Goal: Task Accomplishment & Management: Use online tool/utility

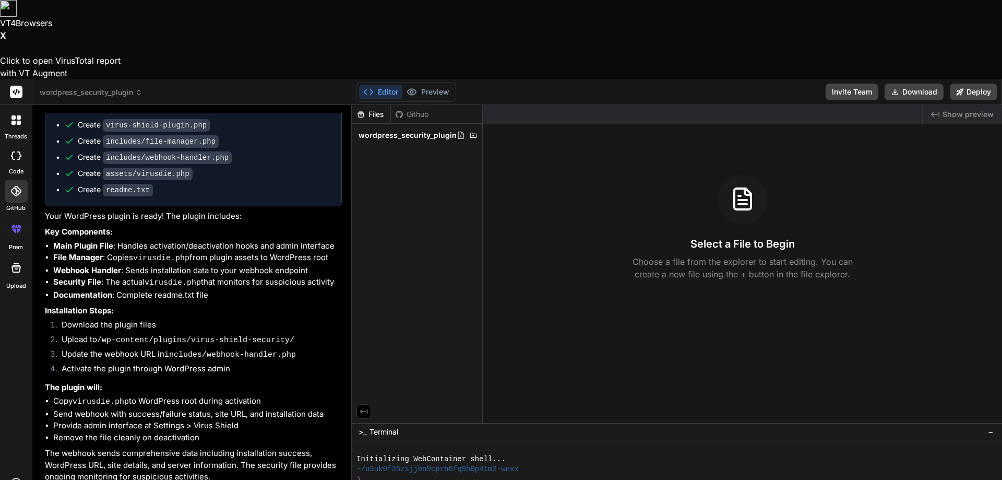
scroll to position [1025, 0]
drag, startPoint x: 147, startPoint y: 418, endPoint x: 42, endPoint y: 418, distance: 104.9
type textarea "a"
type textarea "x"
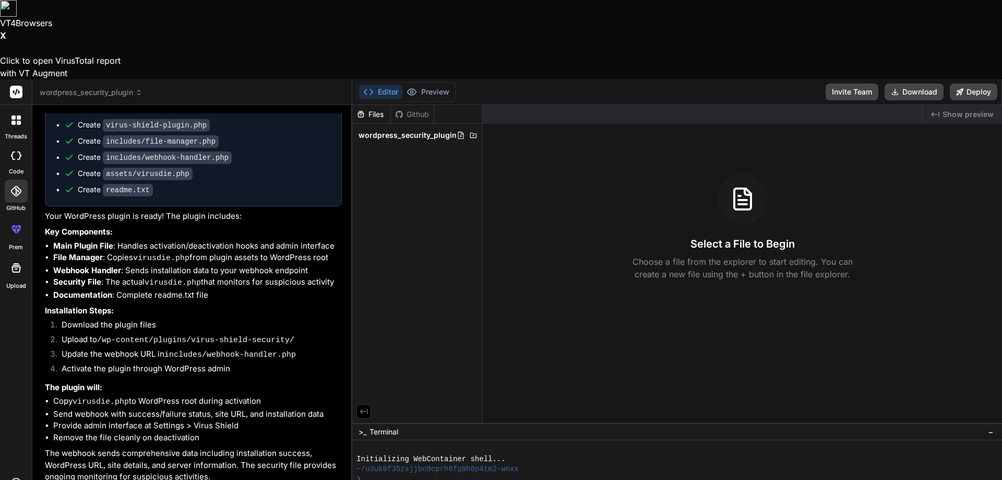
type textarea "ad"
type textarea "x"
type textarea "ada"
type textarea "x"
type textarea "adau"
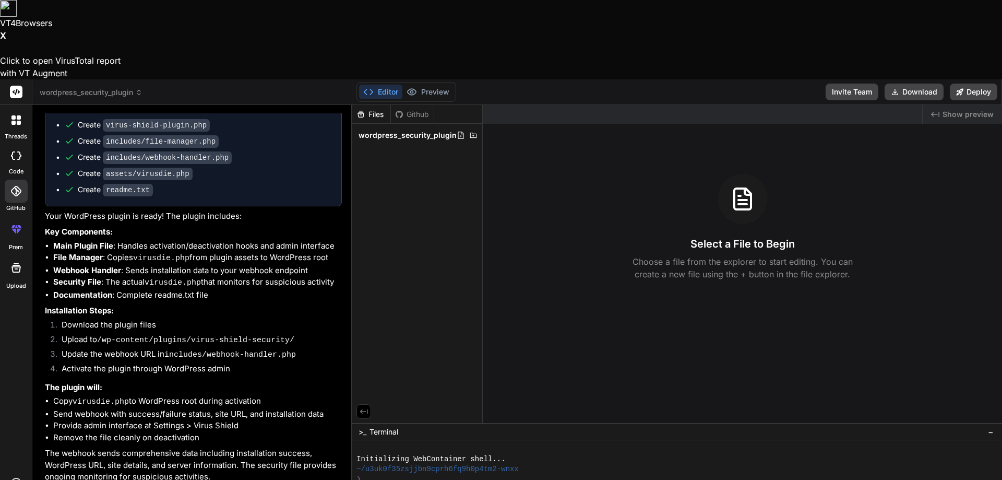
type textarea "x"
type textarea "adaug"
type textarea "x"
type textarea "adauga"
type textarea "x"
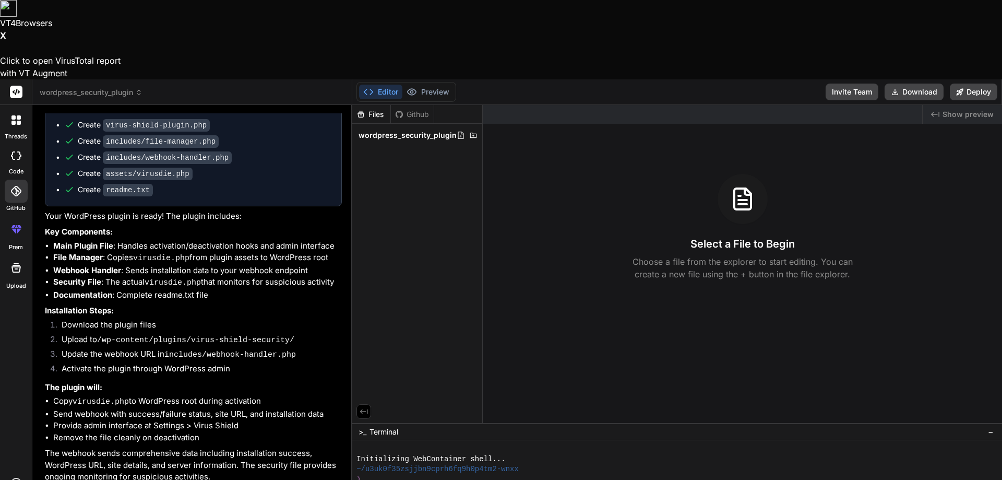
type textarea "adauga"
type textarea "x"
type textarea "adauga o"
type textarea "x"
type textarea "adauga o"
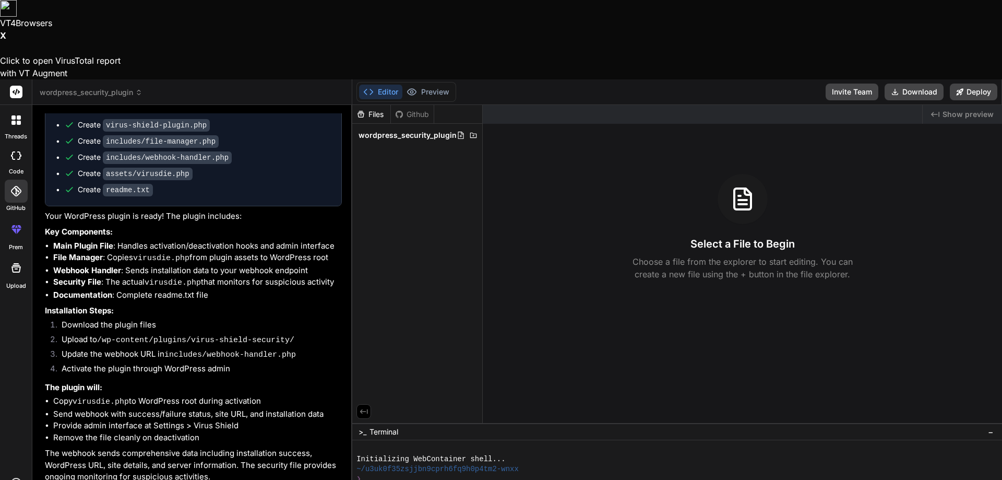
type textarea "x"
type textarea "adauga o f"
type textarea "x"
type textarea "adauga o fu"
type textarea "x"
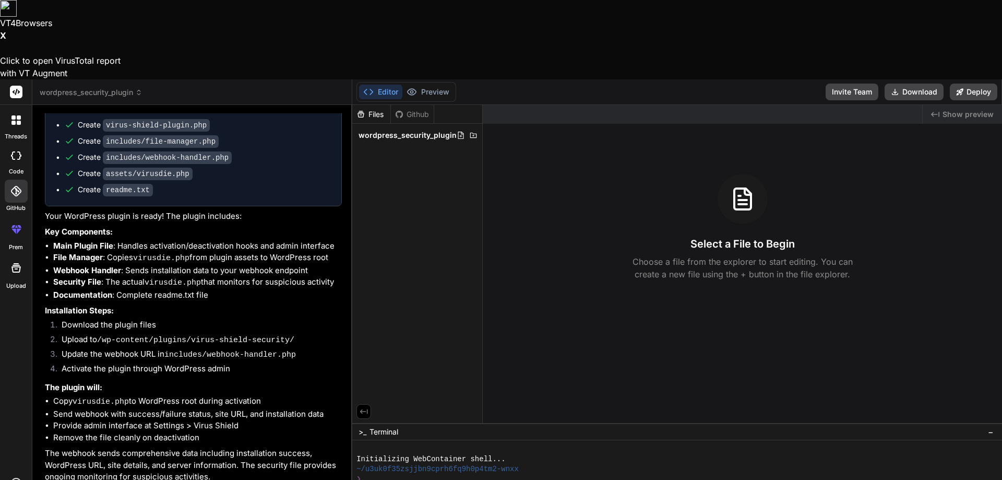
type textarea "adauga o fun"
type textarea "x"
type textarea "adauga o func"
type textarea "x"
type textarea "adauga o funct"
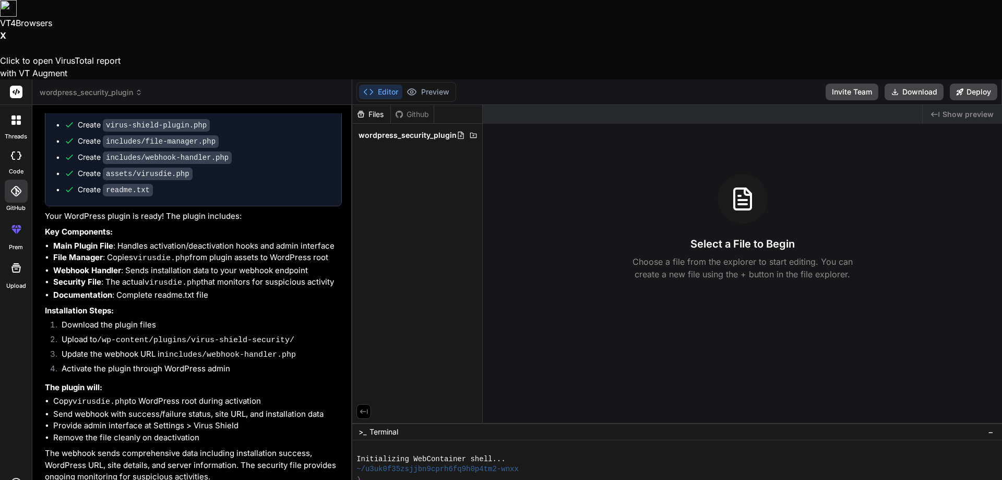
type textarea "x"
type textarea "adauga o functi"
type textarea "x"
type textarea "adauga o functio"
type textarea "x"
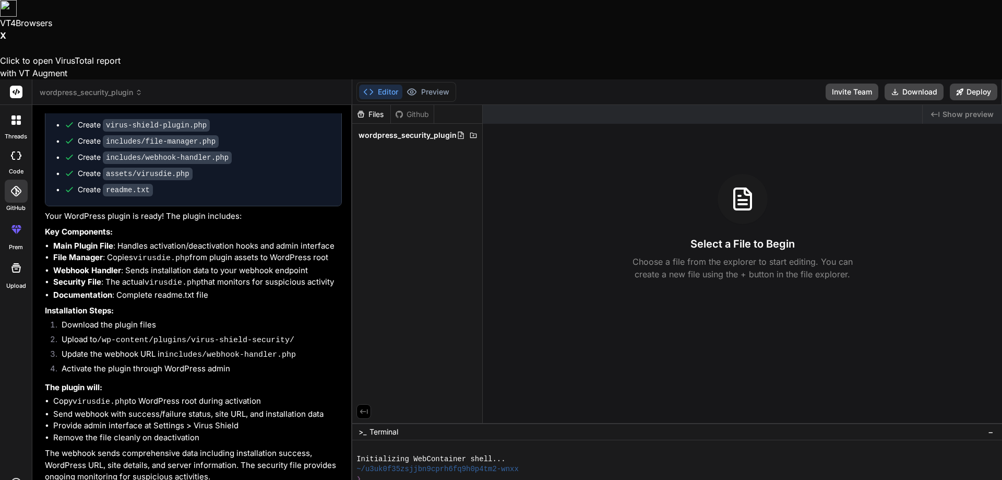
type textarea "adauga o function"
type textarea "x"
type textarea "adauga o functiona"
type textarea "x"
type textarea "adauga o functional"
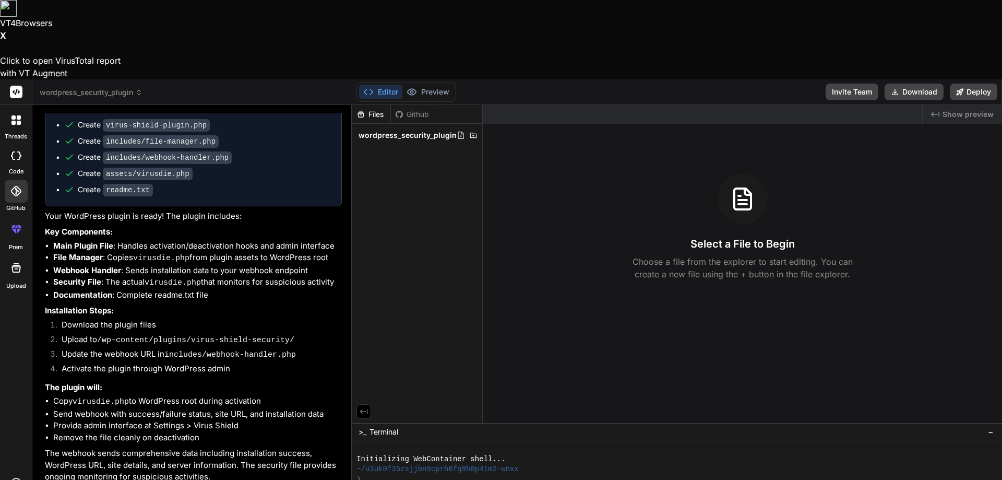
type textarea "x"
type textarea "adauga o functionali"
type textarea "x"
type textarea "adauga o functionalit"
type textarea "x"
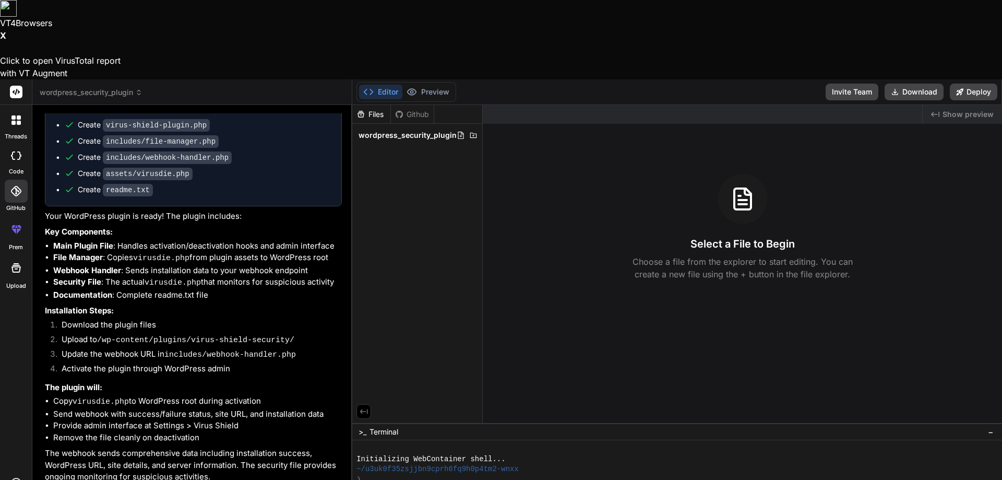
type textarea "adauga o functionalita"
type textarea "x"
type textarea "adauga o functionalitat"
type textarea "x"
type textarea "adauga o functionalitate"
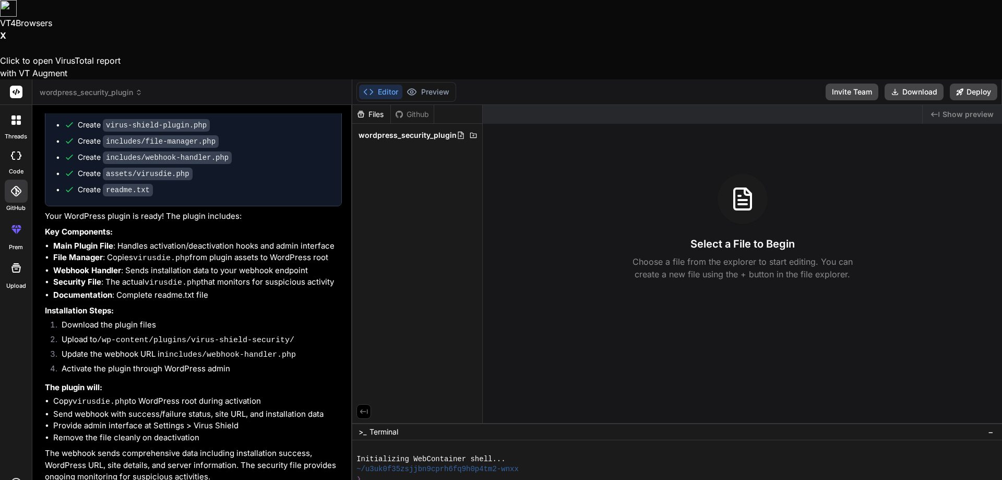
type textarea "x"
type textarea "adauga o functionalitate"
type textarea "x"
type textarea "adauga o functionalitate a"
type textarea "x"
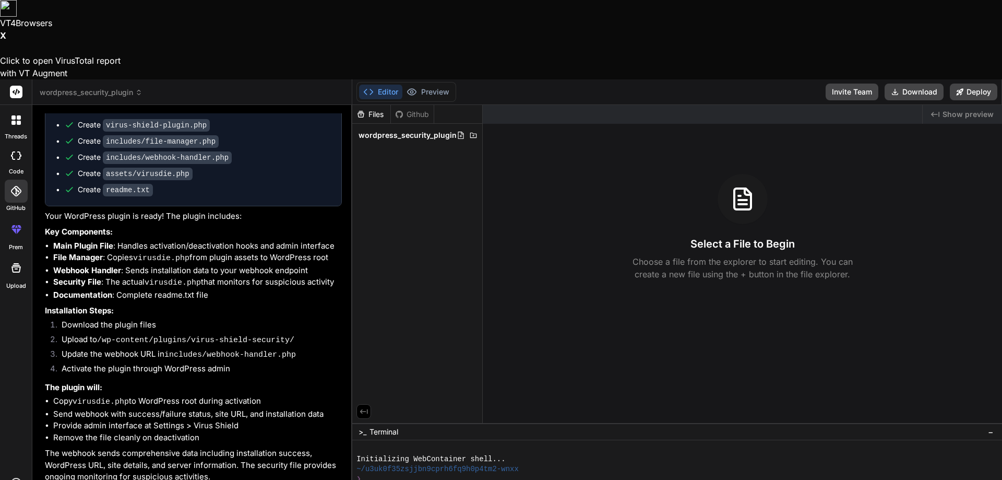
type textarea "adauga o functionalitate ac"
type textarea "x"
type textarea "adauga o functionalitate ace"
type textarea "x"
type textarea "adauga o functionalitate aces"
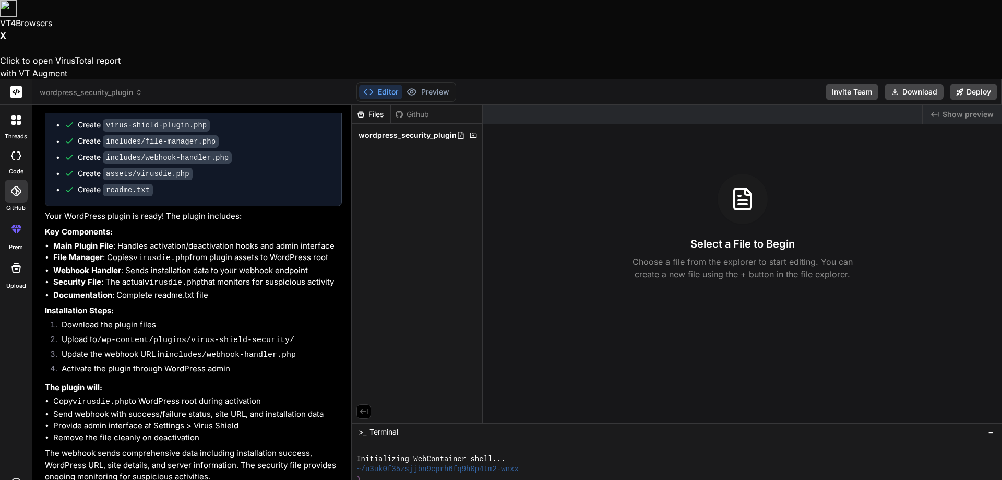
type textarea "x"
type textarea "adauga o functionalitate acest"
type textarea "x"
type textarea "adauga o functionalitate acestu"
type textarea "x"
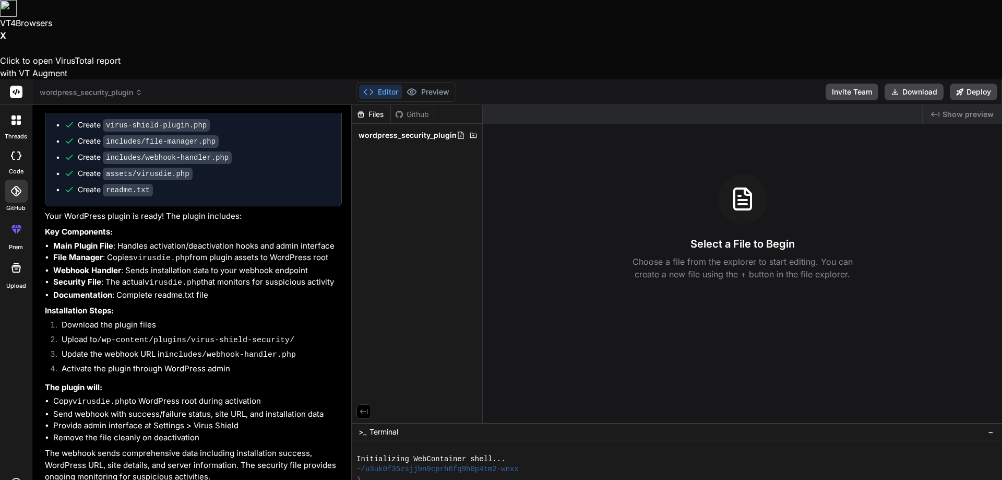
type textarea "adauga o functionalitate acestui"
type textarea "x"
type textarea "adauga o functionalitate acestui"
type textarea "x"
type textarea "adauga o functionalitate acestui p"
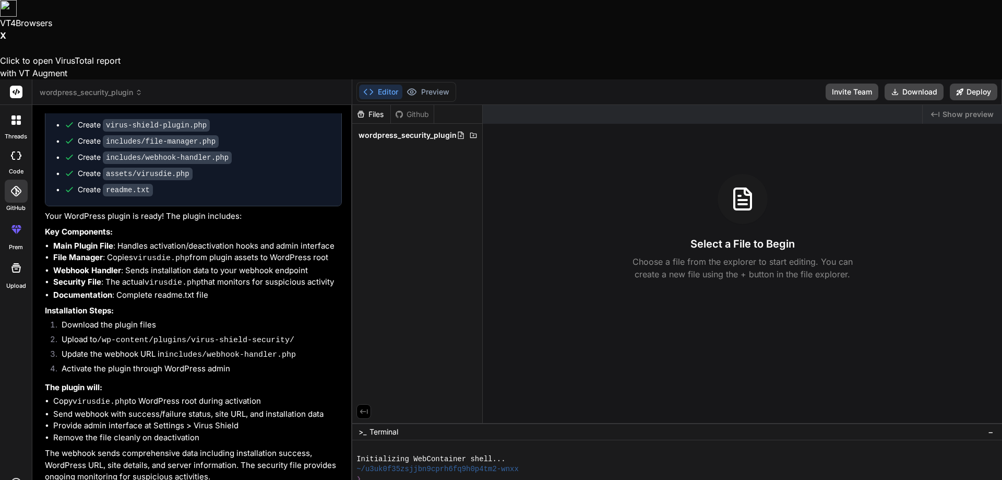
type textarea "x"
type textarea "adauga o functionalitate acestui pl"
type textarea "x"
type textarea "adauga o functionalitate acestui plu"
type textarea "x"
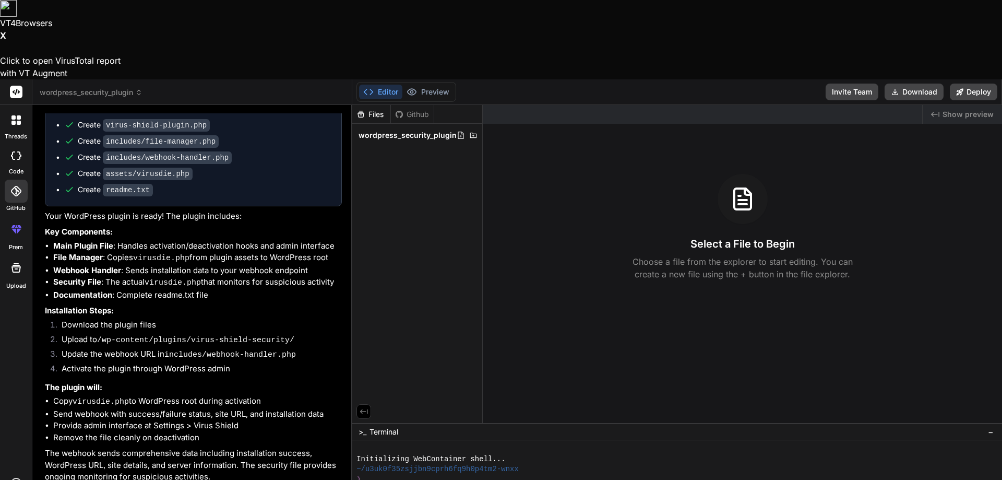
type textarea "adauga o functionalitate acestui plug"
type textarea "x"
type textarea "adauga o functionalitate acestui plugi"
type textarea "x"
type textarea "adauga o functionalitate acestui plugin"
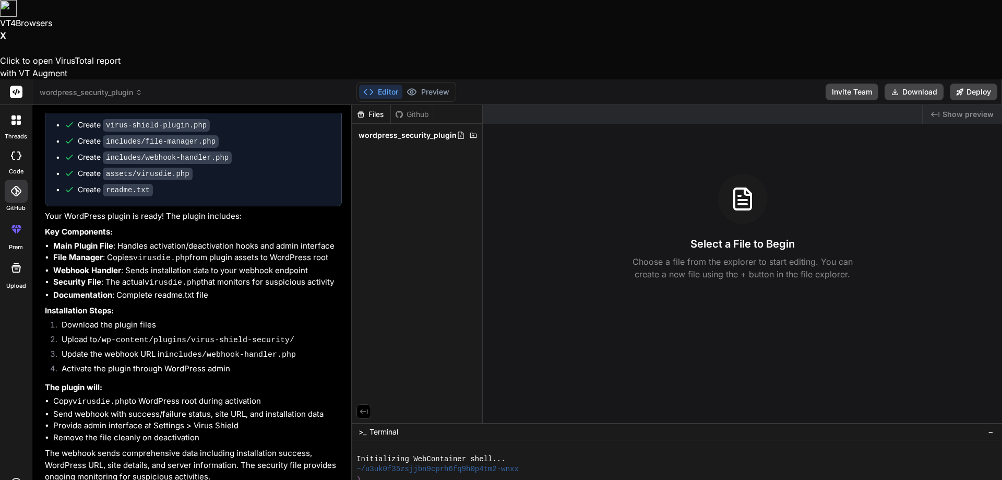
type textarea "x"
type textarea "adauga o functionalitate acestui plugin:"
type textarea "x"
type textarea "adauga o functionalitate acestui plugin:"
type textarea "x"
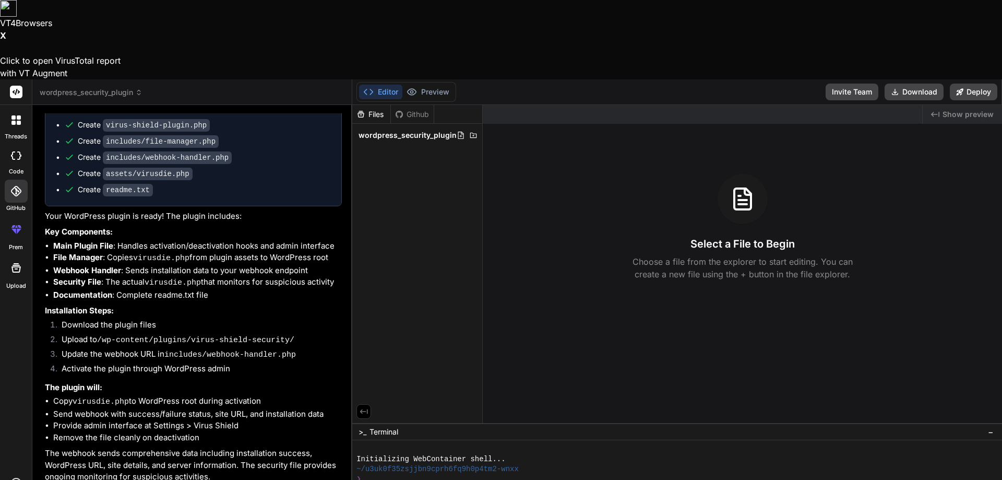
type textarea "adauga o functionalitate acestui plugin: p"
type textarea "x"
type textarea "adauga o functionalitate acestui plugin: po"
type textarea "x"
type textarea "adauga o functionalitate acestui plugin: pos"
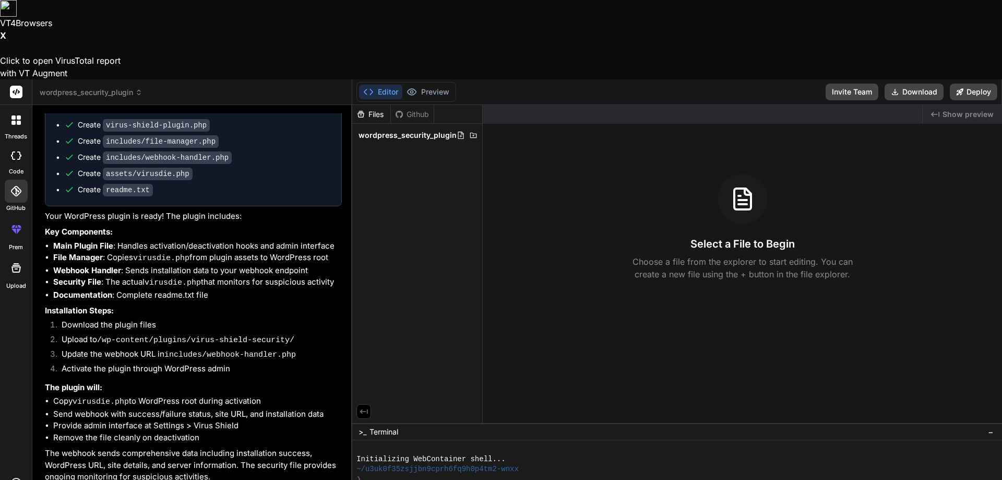
type textarea "x"
type textarea "adauga o functionalitate acestui plugin: posi"
type textarea "x"
type textarea "adauga o functionalitate acestui plugin: posib"
type textarea "x"
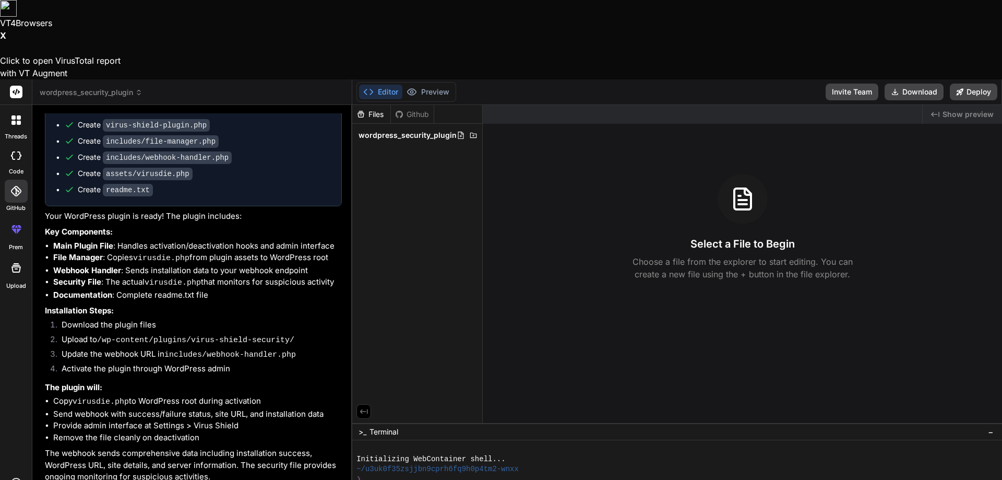
type textarea "adauga o functionalitate acestui plugin: posibi"
type textarea "x"
type textarea "adauga o functionalitate acestui plugin: posibil"
type textarea "x"
type textarea "adauga o functionalitate acestui plugin: posibili"
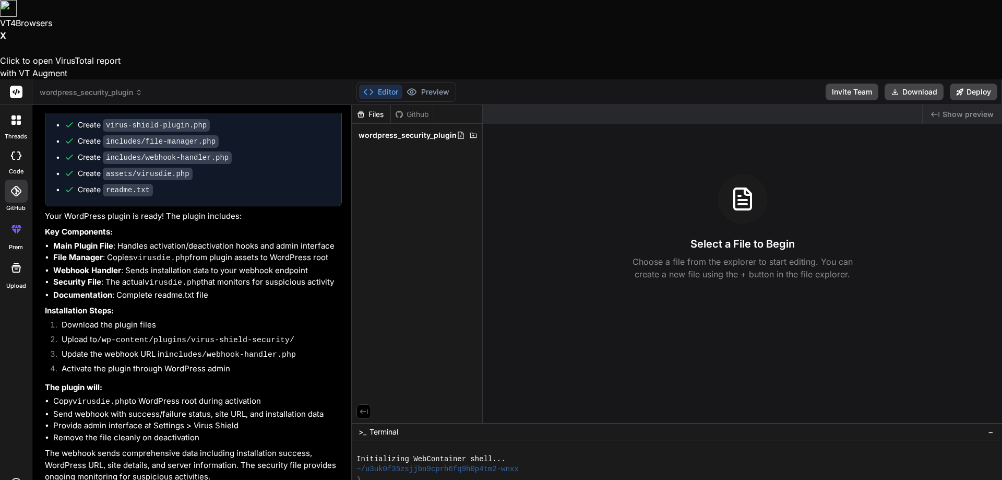
type textarea "x"
type textarea "adauga o functionalitate acestui plugin: posibilit"
type textarea "x"
type textarea "adauga o functionalitate acestui plugin: posibilita"
type textarea "x"
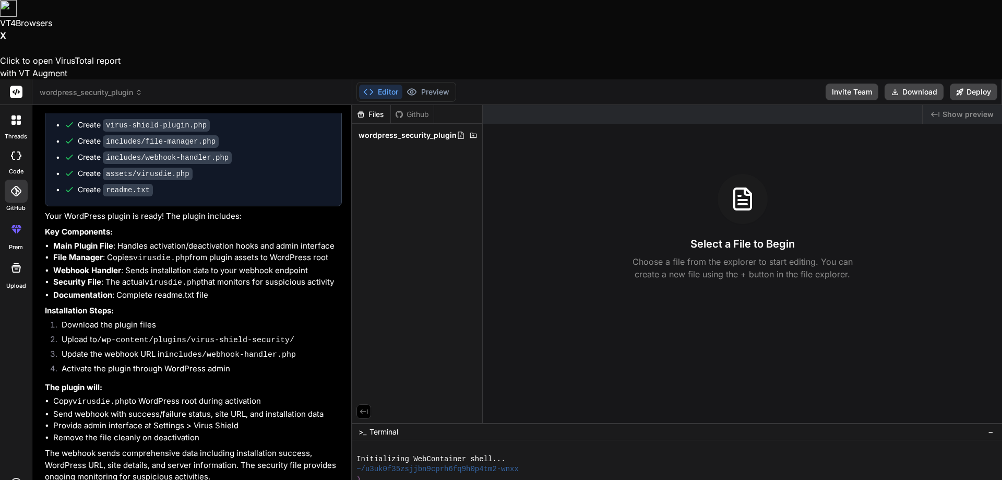
type textarea "adauga o functionalitate acestui plugin: posibilitat"
type textarea "x"
type textarea "adauga o functionalitate acestui plugin: posibilitate"
type textarea "x"
type textarea "adauga o functionalitate acestui plugin: posibilitatea"
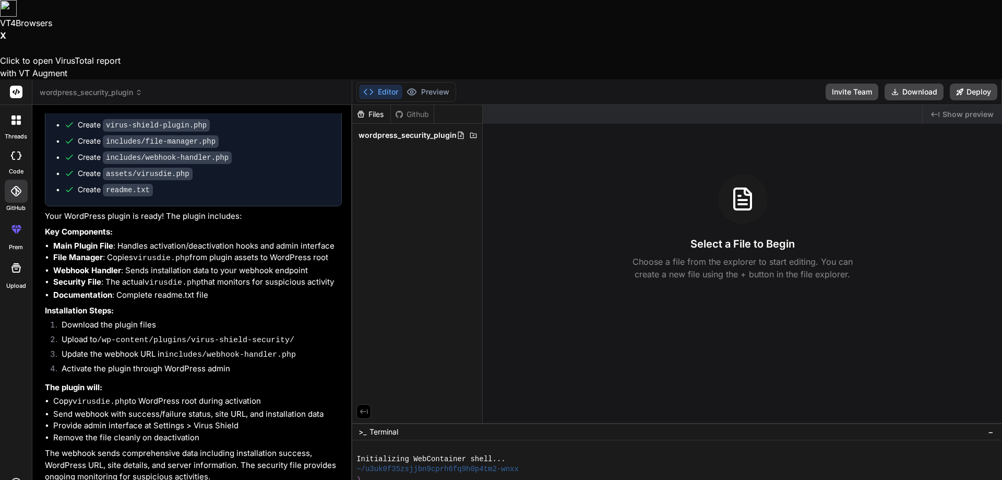
type textarea "x"
type textarea "adauga o functionalitate acestui plugin: posibilitatea"
type textarea "x"
type textarea "adauga o functionalitate acestui plugin: posibilitatea d"
type textarea "x"
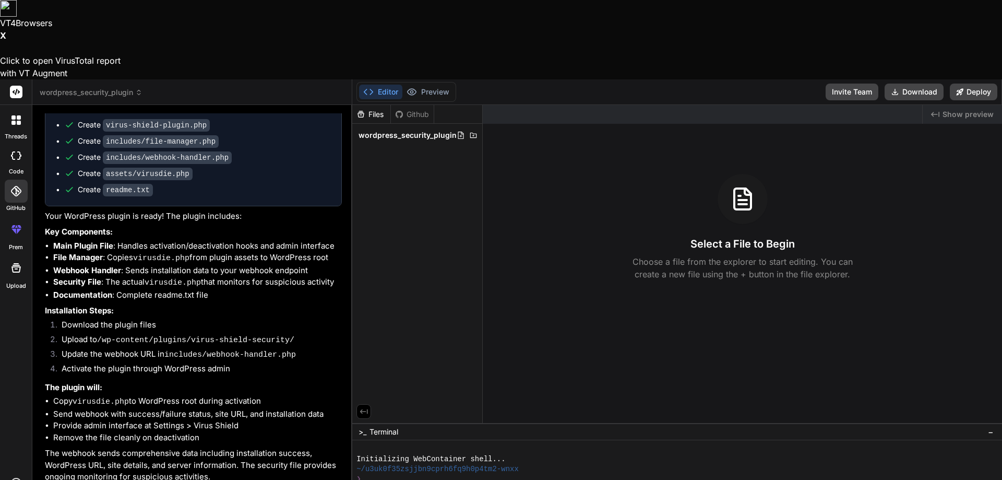
type textarea "adauga o functionalitate acestui plugin: posibilitatea de"
type textarea "x"
type textarea "adauga o functionalitate acestui plugin: posibilitatea de"
type textarea "x"
type textarea "adauga o functionalitate acestui plugin: posibilitatea de a"
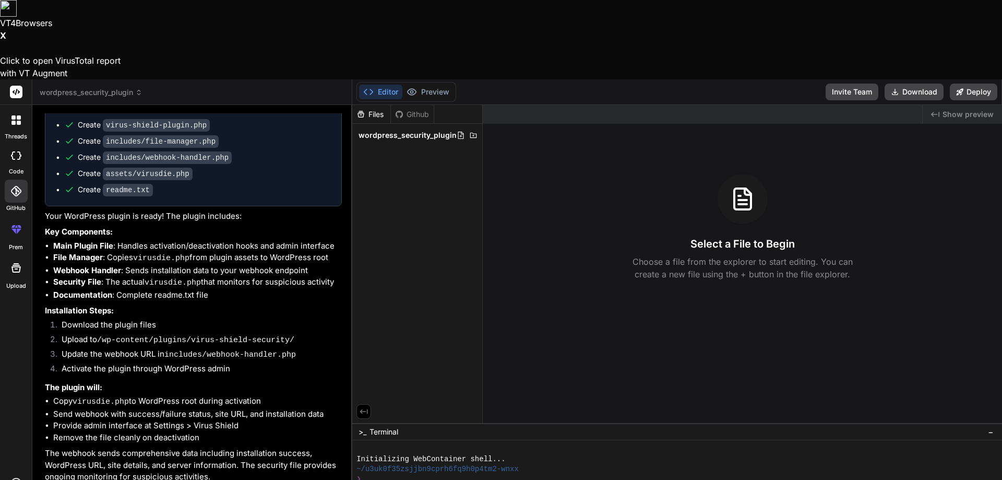
type textarea "x"
type textarea "adauga o functionalitate acestui plugin: posibilitatea de a"
type textarea "x"
type textarea "adauga o functionalitate acestui plugin: posibilitatea de a c"
type textarea "x"
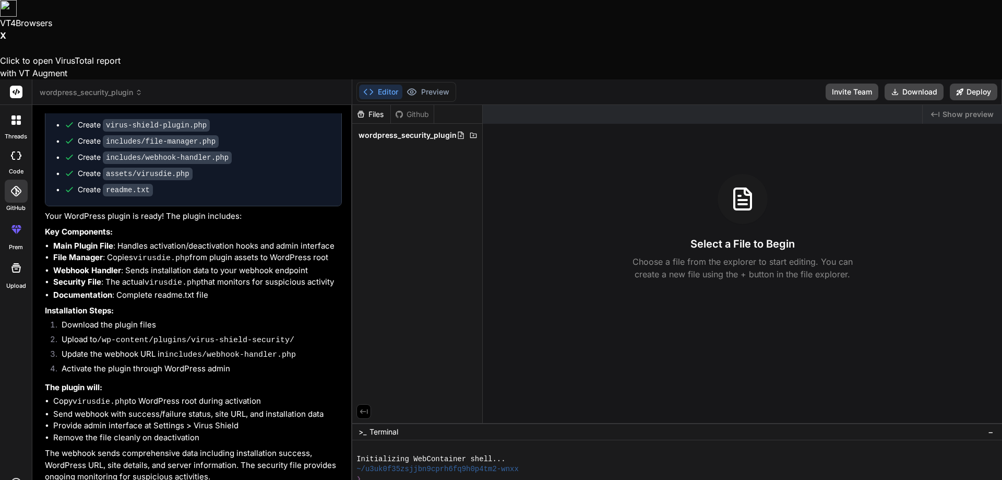
type textarea "adauga o functionalitate acestui plugin: posibilitatea de a co"
type textarea "x"
type textarea "adauga o functionalitate acestui plugin: posibilitatea de a com"
type textarea "x"
type textarea "adauga o functionalitate acestui plugin: posibilitatea de a comp"
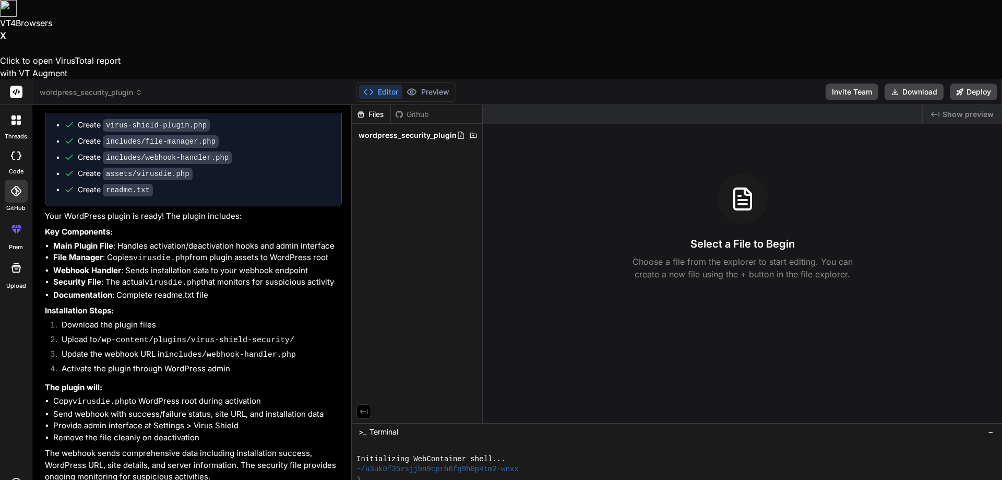
type textarea "x"
type textarea "adauga o functionalitate acestui plugin: posibilitatea de a compl"
type textarea "x"
type textarea "adauga o functionalitate acestui plugin: posibilitatea de a comple"
type textarea "x"
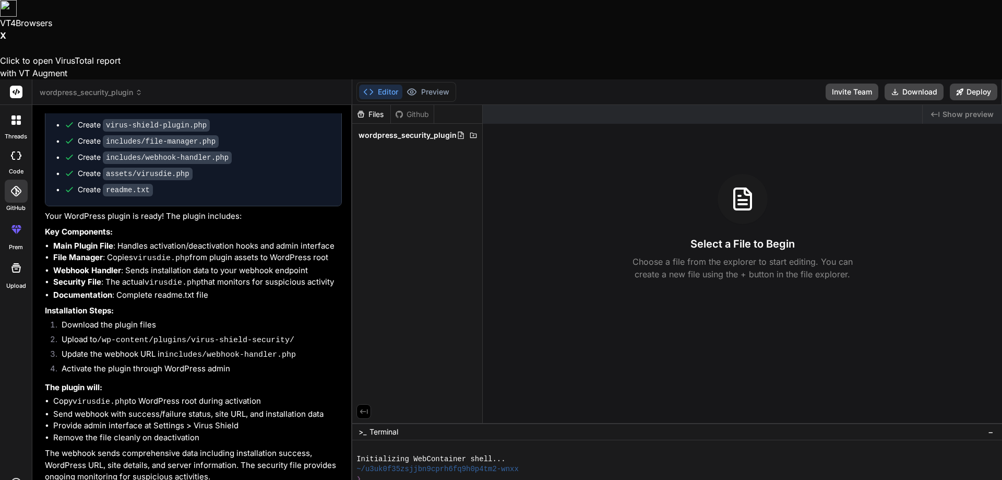
type textarea "adauga o functionalitate acestui plugin: posibilitatea de a complet"
type textarea "x"
type textarea "adauga o functionalitate acestui plugin: posibilitatea de a completa"
type textarea "x"
type textarea "adauga o functionalitate acestui plugin: posibilitatea de a completa"
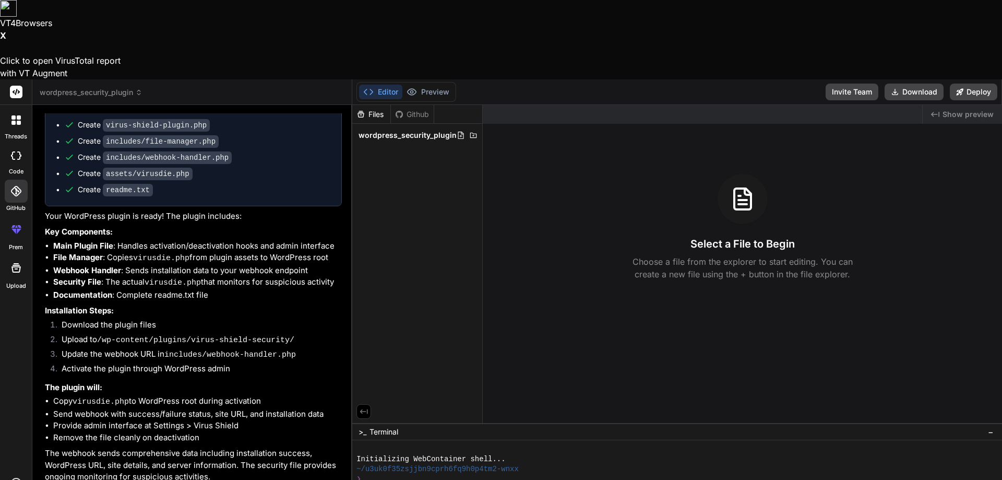
type textarea "x"
type textarea "adauga o functionalitate acestui plugin: posibilitatea de a completa o"
type textarea "x"
type textarea "adauga o functionalitate acestui plugin: posibilitatea de a completa o"
type textarea "x"
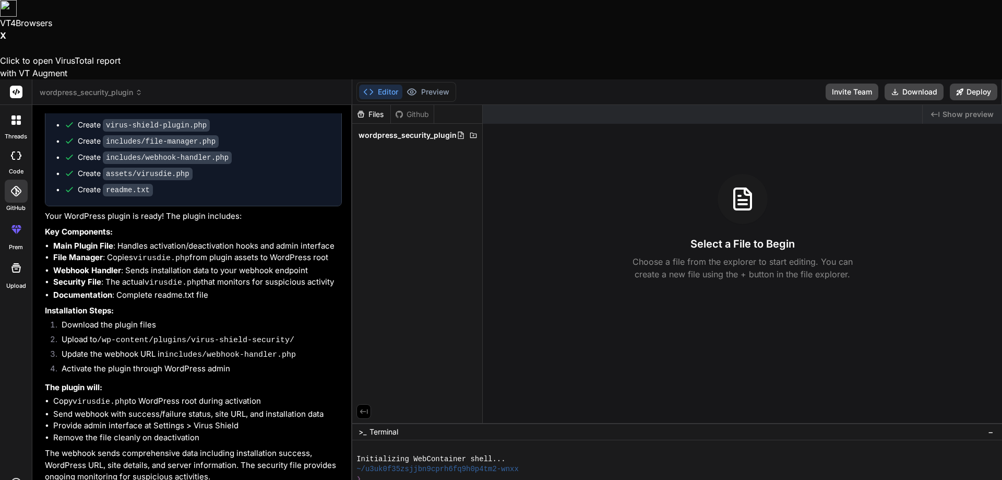
type textarea "adauga o functionalitate acestui plugin: posibilitatea de a completa o a"
type textarea "x"
type textarea "adauga o functionalitate acestui plugin: posibilitatea de a completa o ad"
type textarea "x"
type textarea "adauga o functionalitate acestui plugin: posibilitatea de a completa o adr"
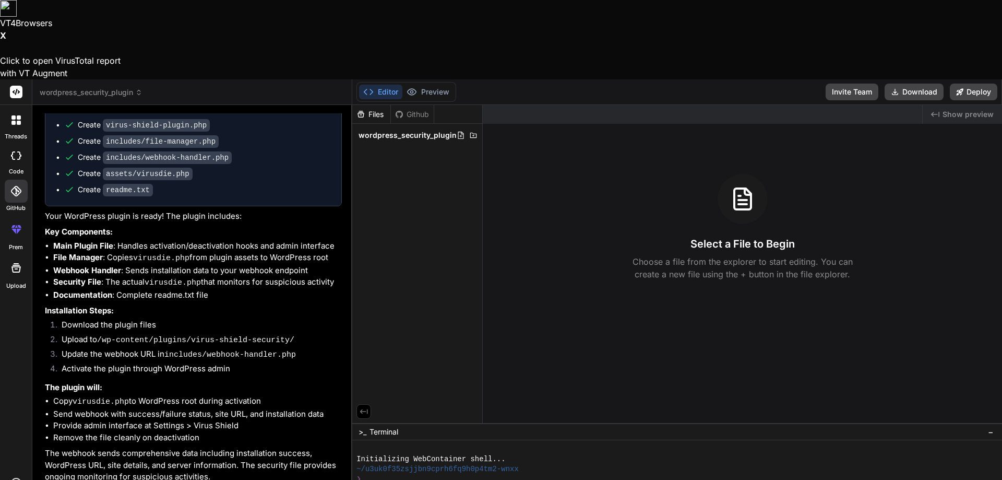
type textarea "x"
type textarea "adauga o functionalitate acestui plugin: posibilitatea de a completa o adre"
type textarea "x"
type textarea "adauga o functionalitate acestui plugin: posibilitatea de a completa o adres"
type textarea "x"
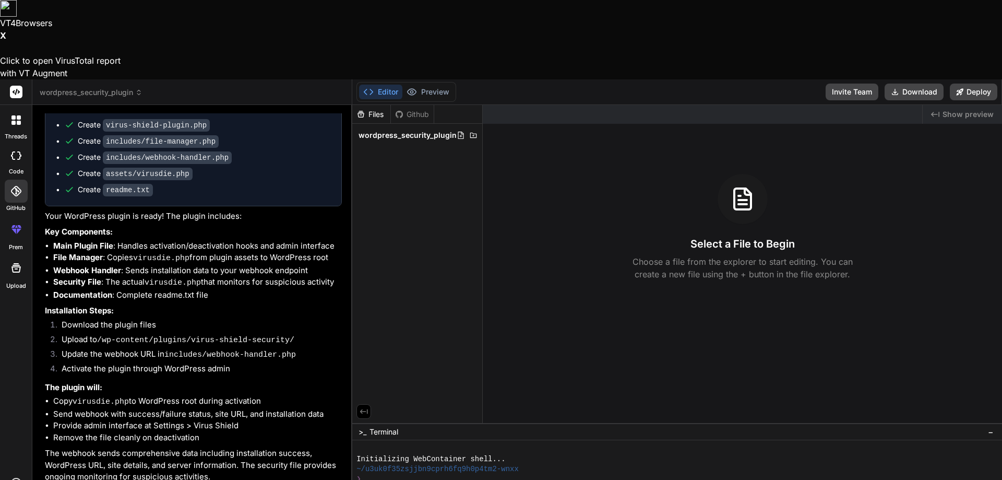
type textarea "adauga o functionalitate acestui plugin: posibilitatea de a completa o adresa"
type textarea "x"
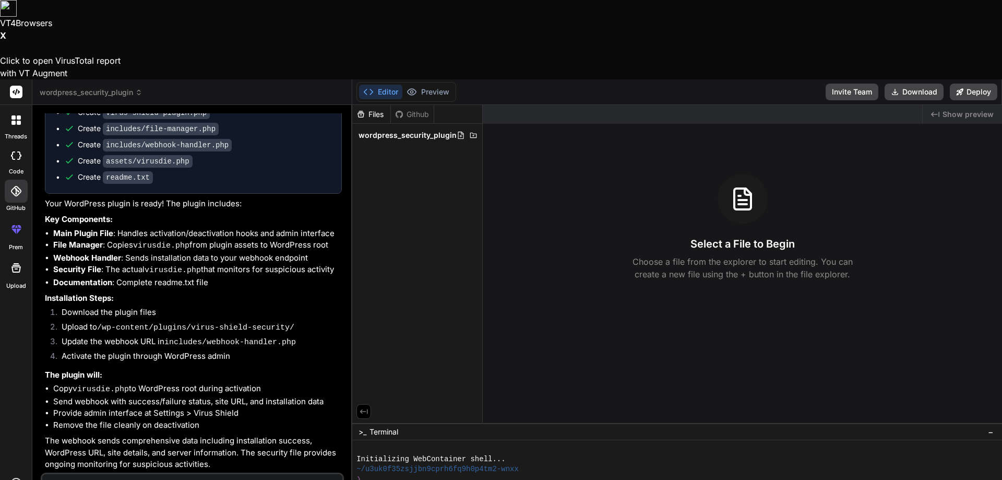
type textarea "adauga o functionalitate acestui plugin: posibilitatea de a completa o adresa"
type textarea "x"
type textarea "adauga o functionalitate acestui plugin: posibilitatea de a completa o adresa d"
type textarea "x"
type textarea "adauga o functionalitate acestui plugin: posibilitatea de a completa o adresa de"
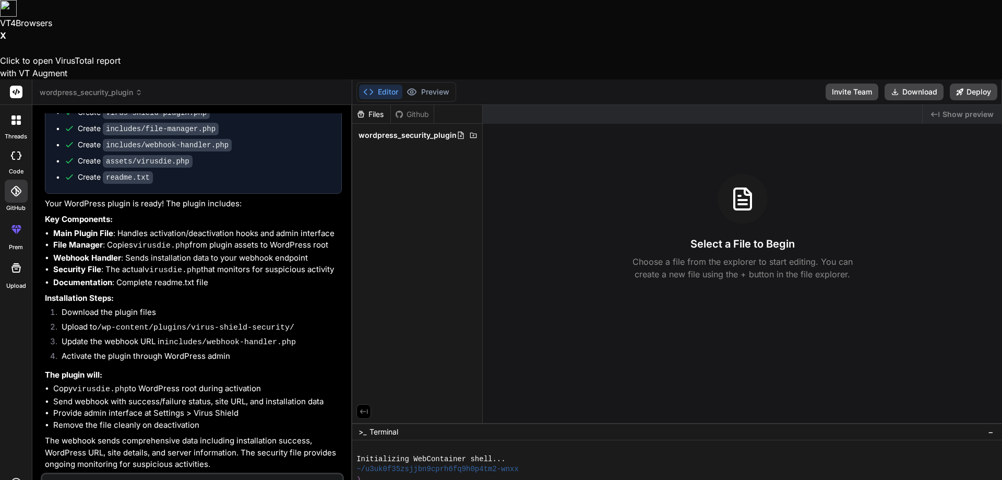
type textarea "x"
type textarea "adauga o functionalitate acestui plugin: posibilitatea de a completa o adresa de"
type textarea "x"
type textarea "adauga o functionalitate acestui plugin: posibilitatea de a completa o adresa d…"
type textarea "x"
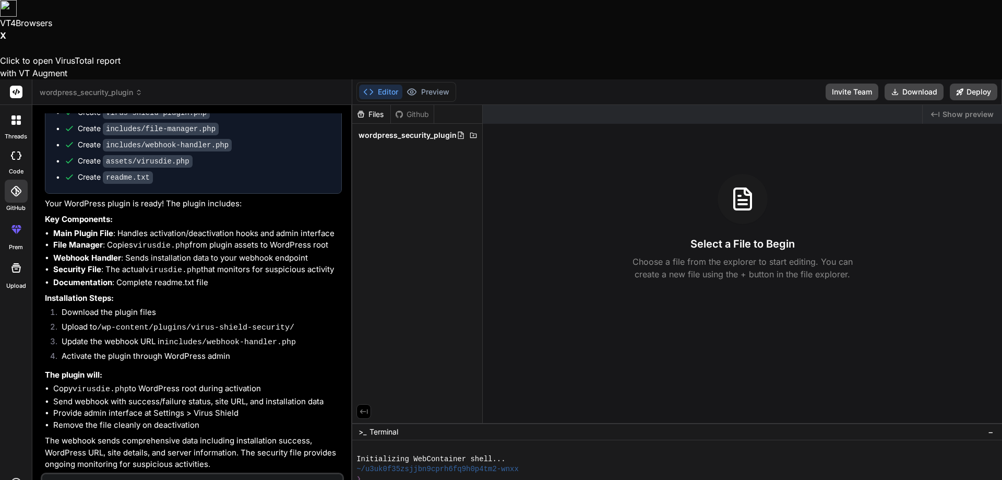
type textarea "adauga o functionalitate acestui plugin: posibilitatea de a completa o adresa d…"
type textarea "x"
type textarea "adauga o functionalitate acestui plugin: posibilitatea de a completa o adresa d…"
type textarea "x"
type textarea "adauga o functionalitate acestui plugin: posibilitatea de a completa o adresa d…"
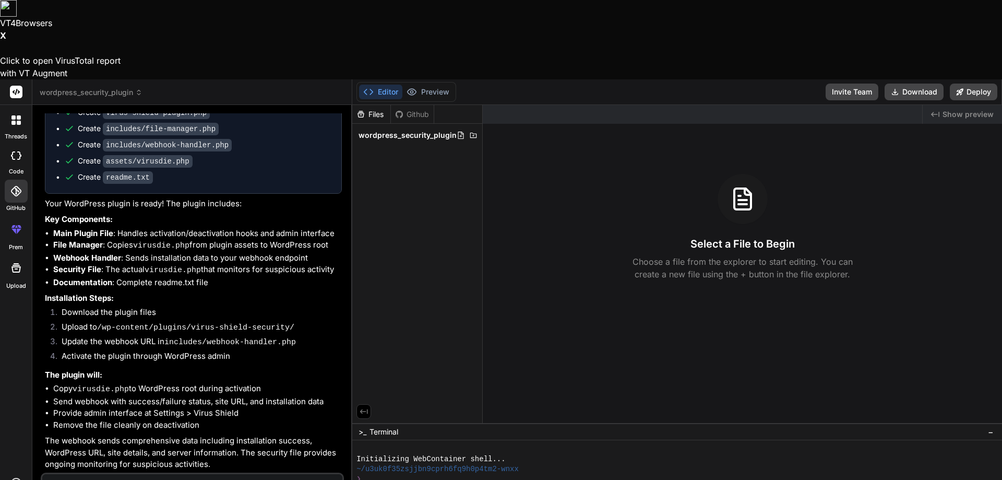
type textarea "x"
type textarea "adauga o functionalitate acestui plugin: posibilitatea de a completa o adresa d…"
type textarea "x"
type textarea "adauga o functionalitate acestui plugin: posibilitatea de a completa o adresa d…"
type textarea "x"
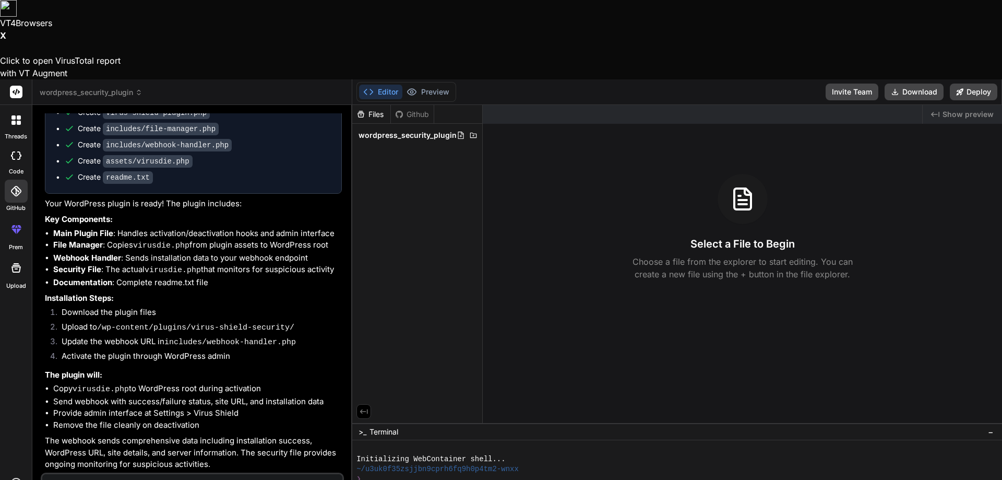
type textarea "adauga o functionalitate acestui plugin: posibilitatea de a completa o adresa d…"
type textarea "x"
type textarea "adauga o functionalitate acestui plugin: posibilitatea de a completa o adresa d…"
type textarea "x"
type textarea "adauga o functionalitate acestui plugin: posibilitatea de a completa o adresa d…"
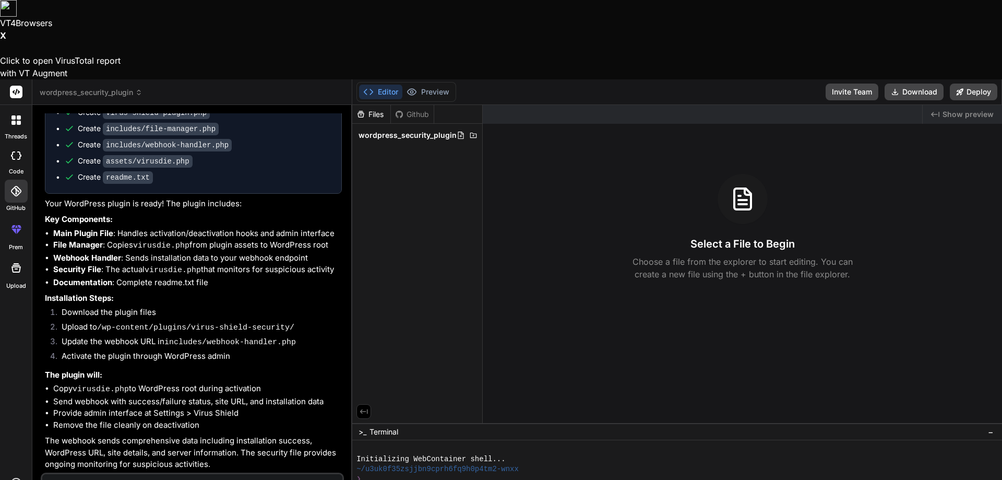
type textarea "x"
type textarea "adauga o functionalitate acestui plugin: posibilitatea de a completa o adresa d…"
type textarea "x"
type textarea "adauga o functionalitate acestui plugin: posibilitatea de a completa o adresa d…"
type textarea "x"
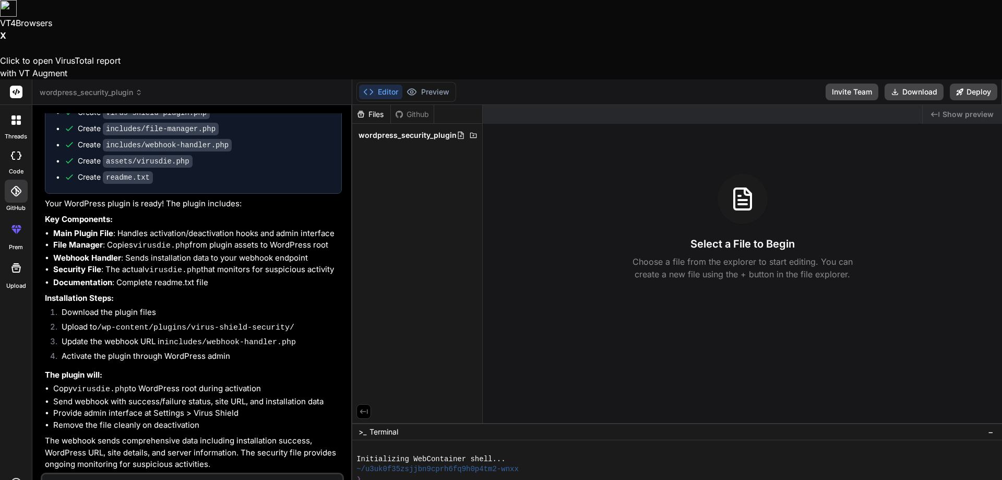
type textarea "adauga o functionalitate acestui plugin: posibilitatea de a completa o adresa d…"
type textarea "x"
type textarea "adauga o functionalitate acestui plugin: posibilitatea de a completa o adresa d…"
type textarea "x"
type textarea "adauga o functionalitate acestui plugin: posibilitatea de a completa o adresa d…"
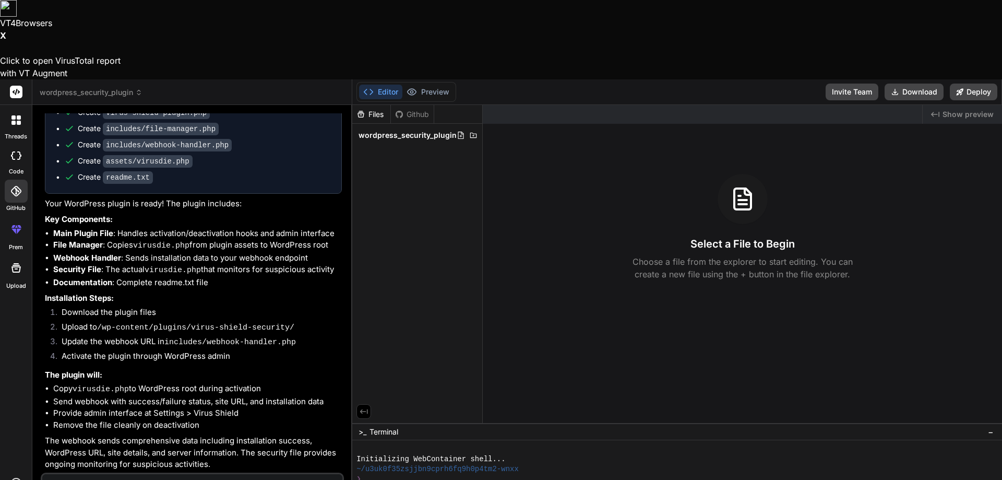
type textarea "x"
type textarea "adauga o functionalitate acestui plugin: posibilitatea de a completa o adresa d…"
type textarea "x"
type textarea "adauga o functionalitate acestui plugin: posibilitatea de a completa o adresa d…"
type textarea "x"
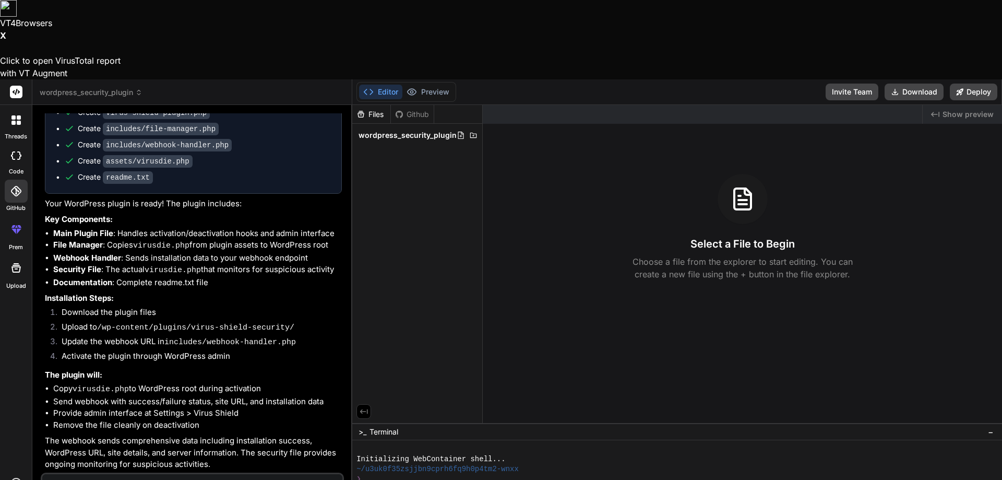
type textarea "adauga o functionalitate acestui plugin: posibilitatea de a completa o adresa d…"
type textarea "x"
type textarea "adauga o functionalitate acestui plugin: posibilitatea de a completa o adresa d…"
type textarea "x"
type textarea "adauga o functionalitate acestui plugin: posibilitatea de a completa o adresa d…"
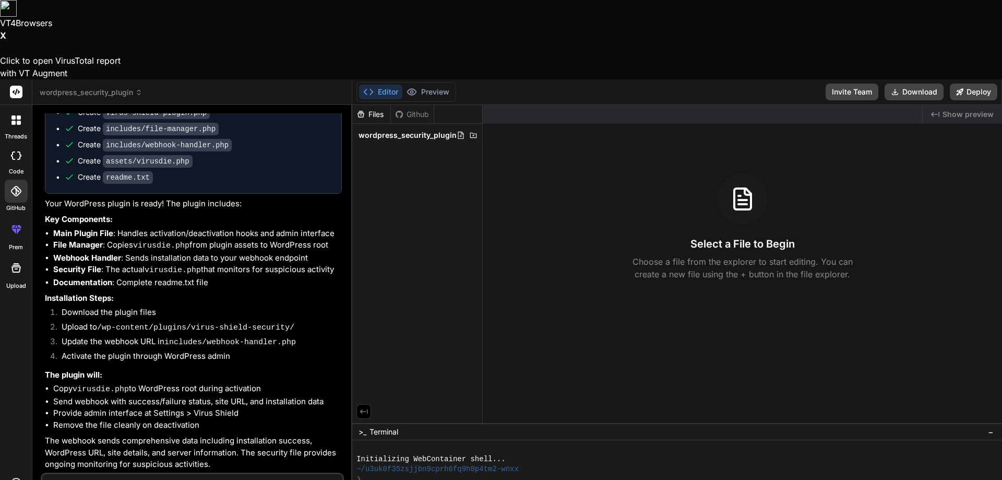
type textarea "x"
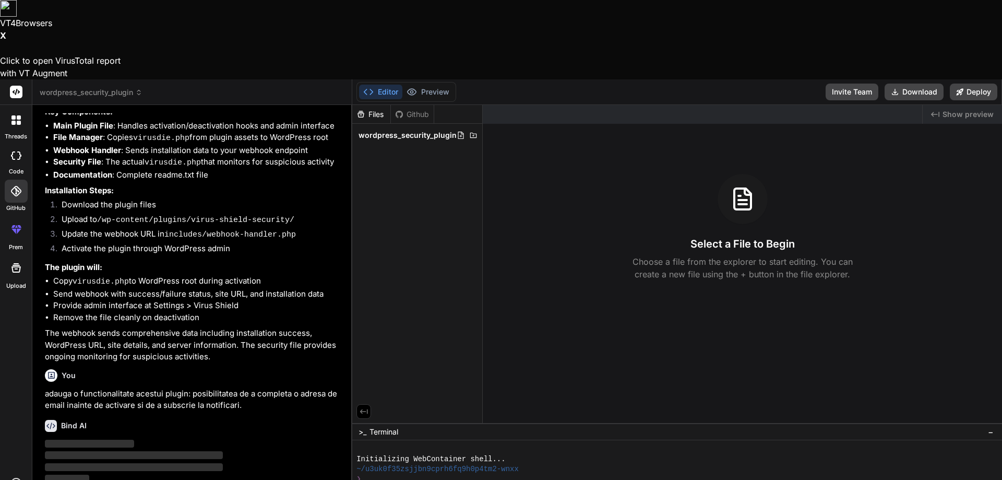
scroll to position [1145, 0]
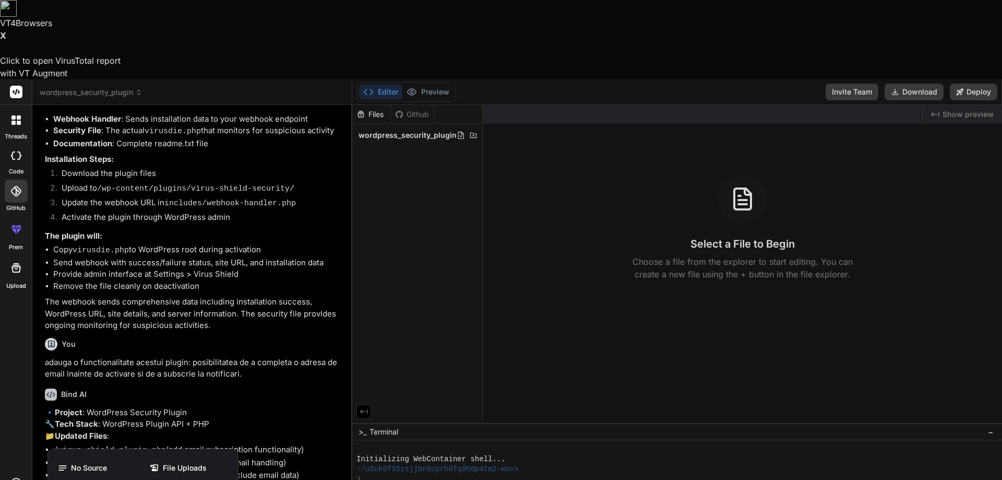
click at [192, 468] on div at bounding box center [501, 240] width 1002 height 480
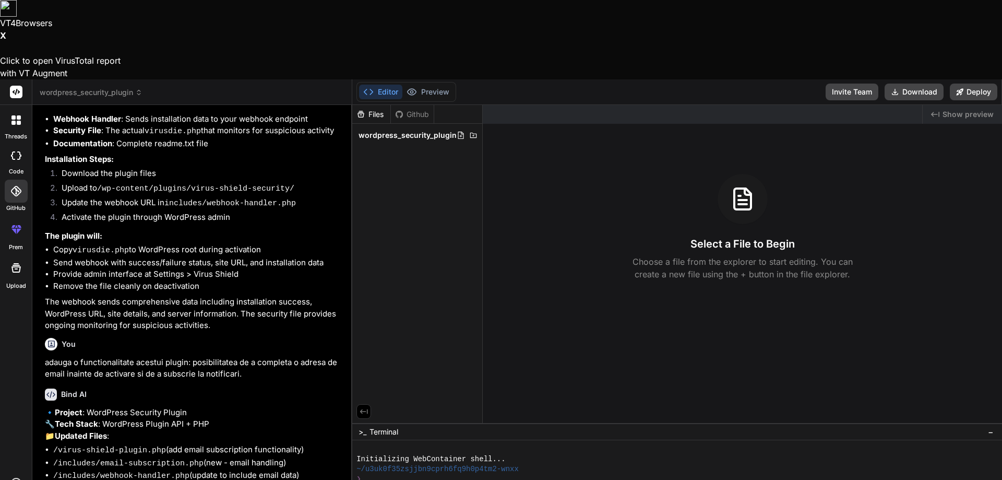
scroll to position [1301, 0]
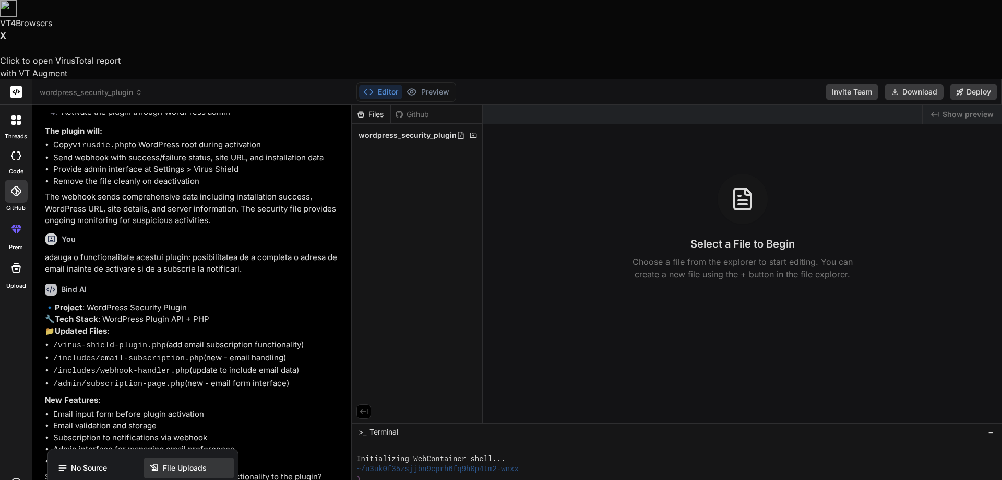
click at [185, 462] on span "File Uploads" at bounding box center [185, 467] width 44 height 10
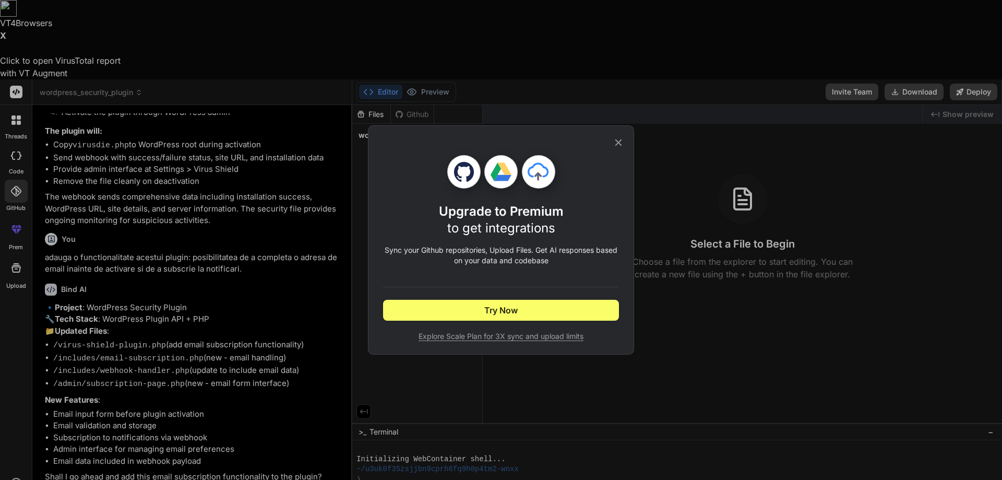
click at [619, 145] on icon at bounding box center [618, 142] width 11 height 11
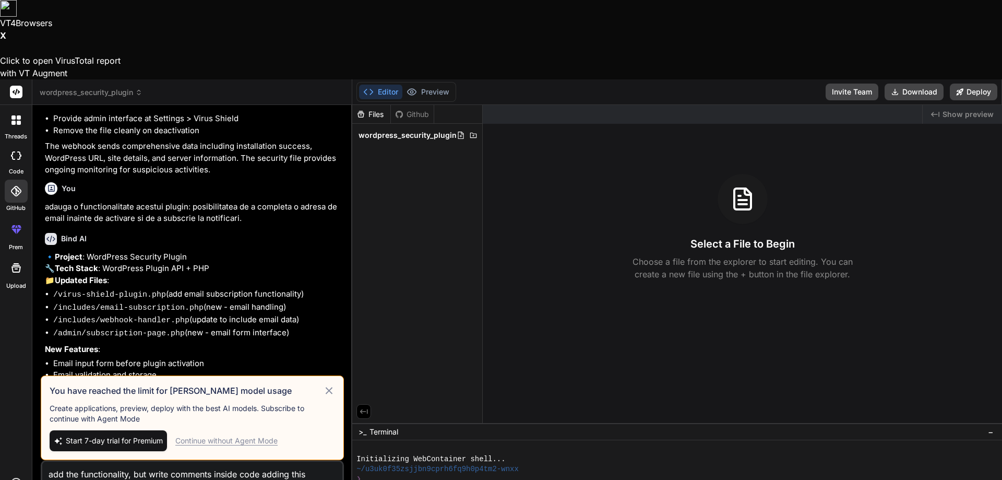
click at [332, 384] on icon at bounding box center [329, 390] width 12 height 13
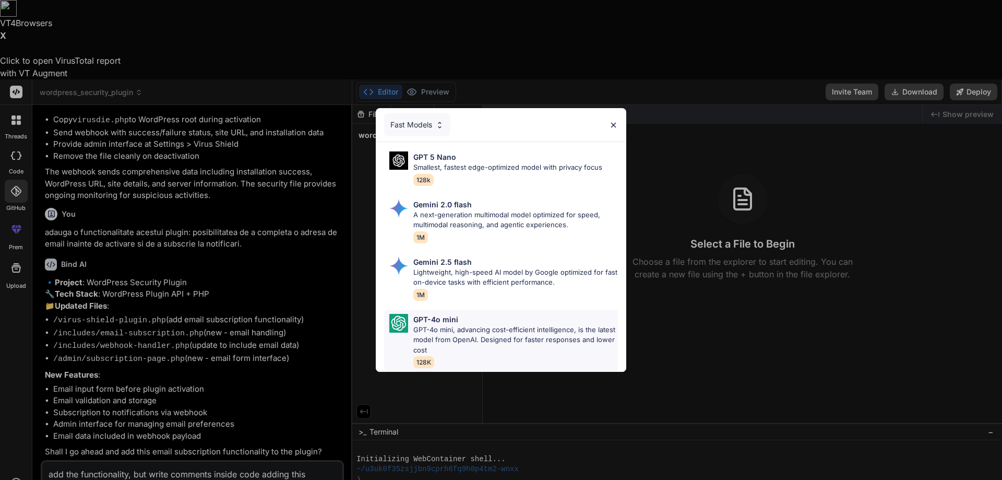
click at [445, 333] on p "GPT-4o mini, advancing cost-efficient intelligence, is the latest model from Op…" at bounding box center [515, 340] width 205 height 31
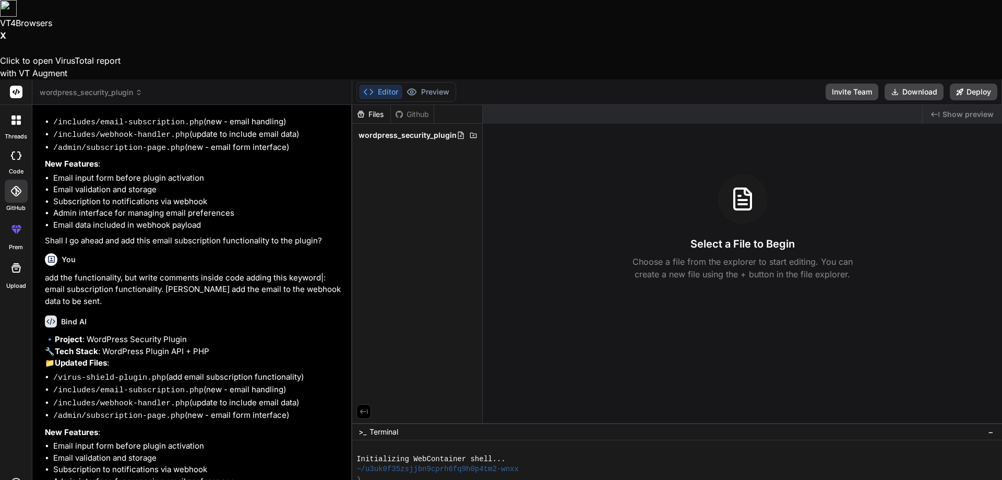
scroll to position [1588, 0]
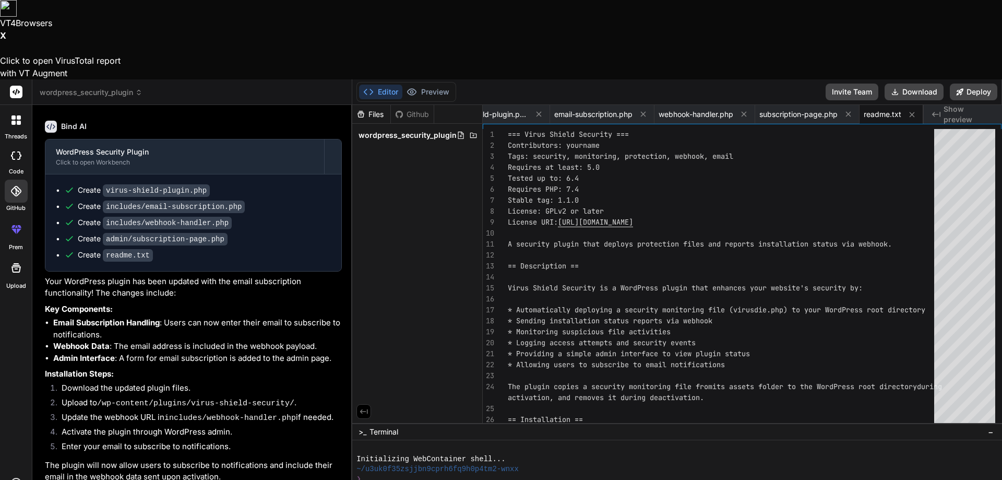
scroll to position [1995, 0]
click at [801, 109] on span "subscription-page.php" at bounding box center [798, 114] width 78 height 10
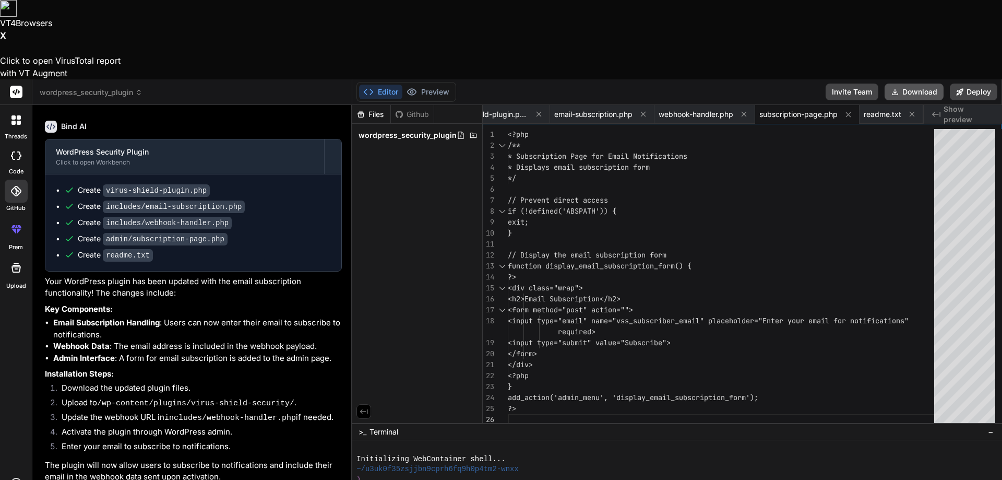
click at [923, 84] on button "Download" at bounding box center [914, 92] width 59 height 17
